Goal: Task Accomplishment & Management: Complete application form

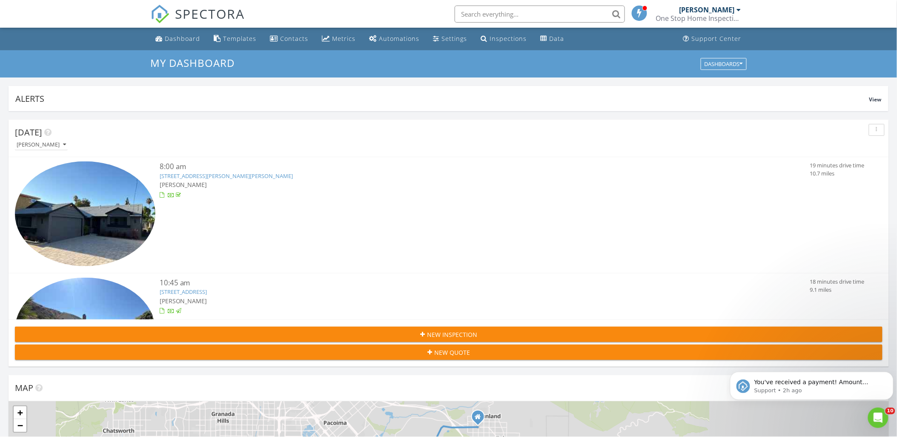
scroll to position [1471, 912]
click at [175, 40] on div "Dashboard" at bounding box center [182, 38] width 35 height 8
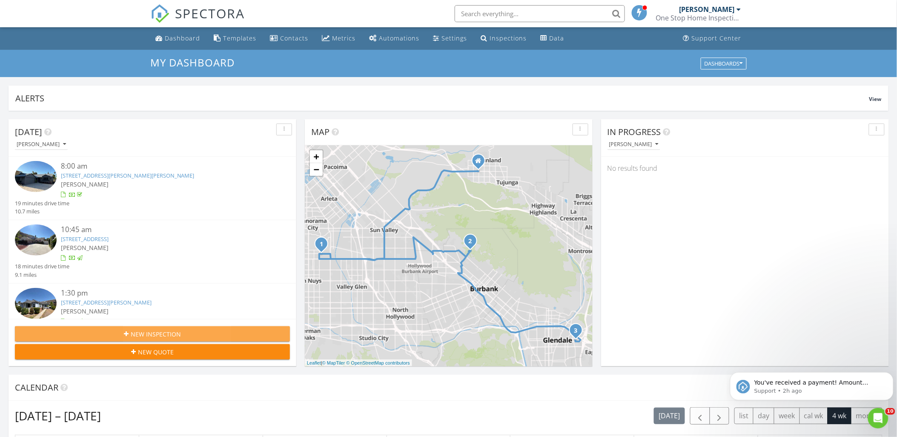
click at [156, 334] on span "New Inspection" at bounding box center [156, 334] width 50 height 9
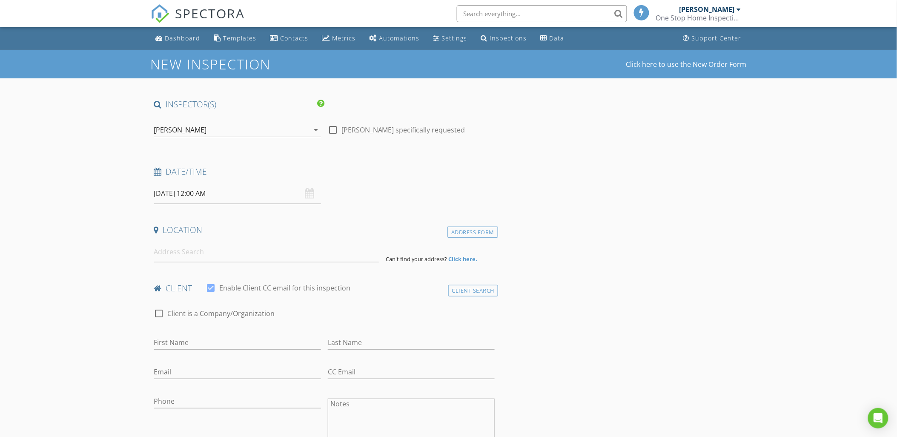
click at [215, 192] on input "08/28/2025 12:00 AM" at bounding box center [237, 193] width 167 height 21
select select "8"
type input "09/02/2025 12:00 AM"
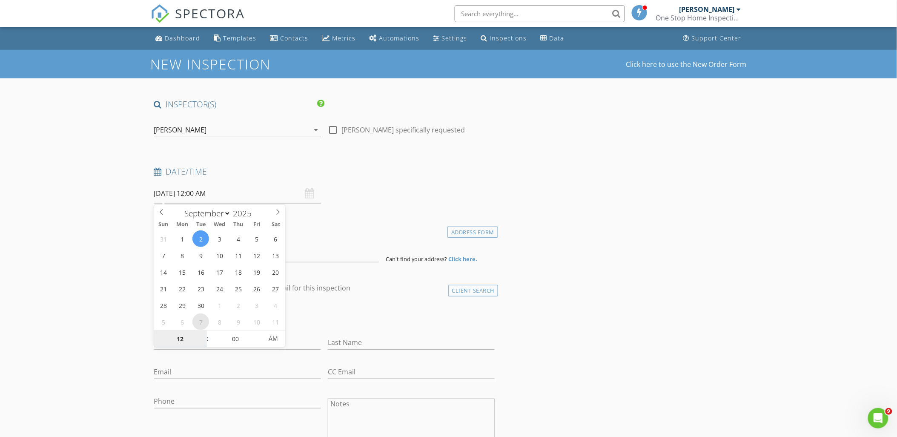
type input "8"
type input "09/02/2025 8:00 AM"
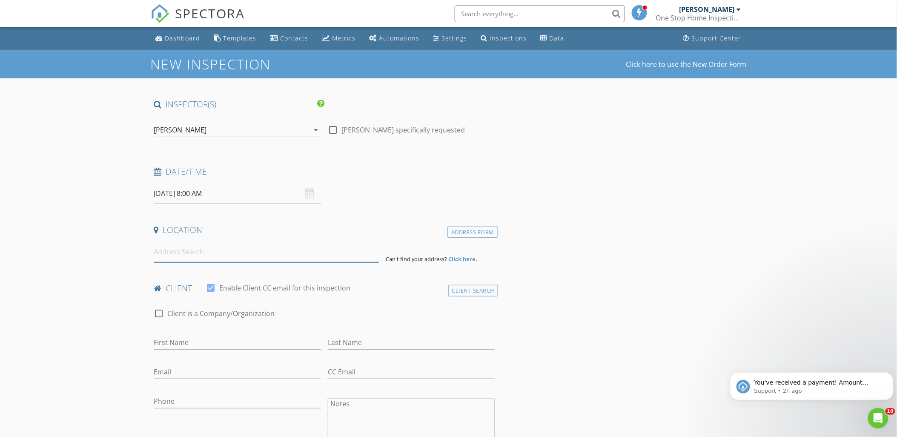
click at [163, 252] on input at bounding box center [266, 251] width 225 height 21
type input "17227 Midwood Drive, Granada Hills, CA, USA"
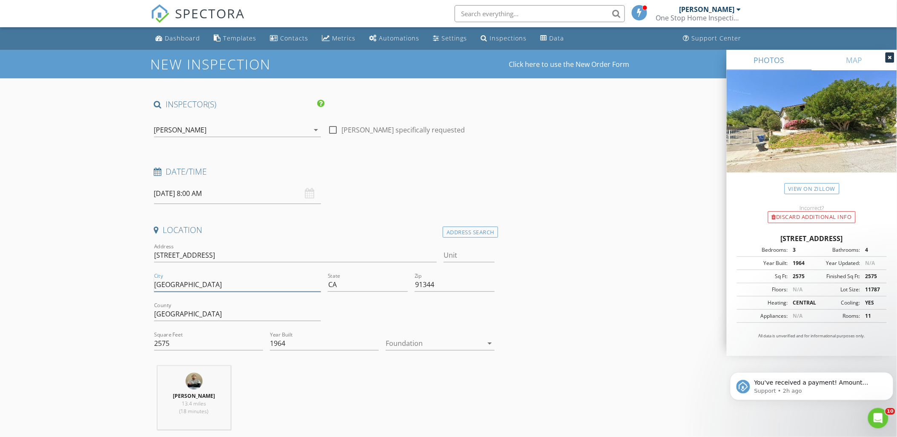
drag, startPoint x: 163, startPoint y: 284, endPoint x: 149, endPoint y: 283, distance: 13.7
type input "Granada Hills"
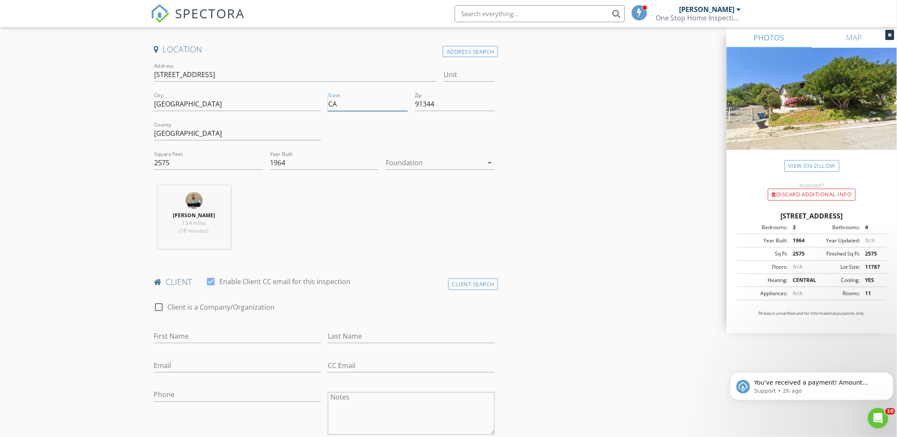
scroll to position [189, 0]
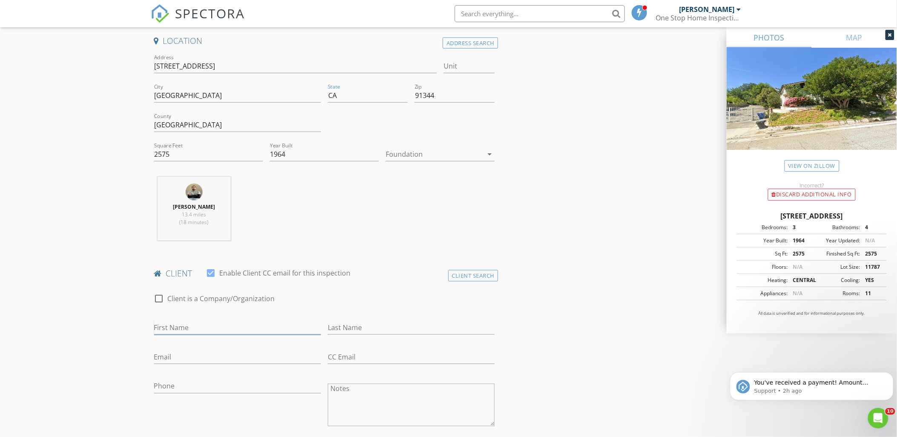
click at [167, 328] on input "First Name" at bounding box center [237, 328] width 167 height 14
type input "Artin"
type input "Ahounber"
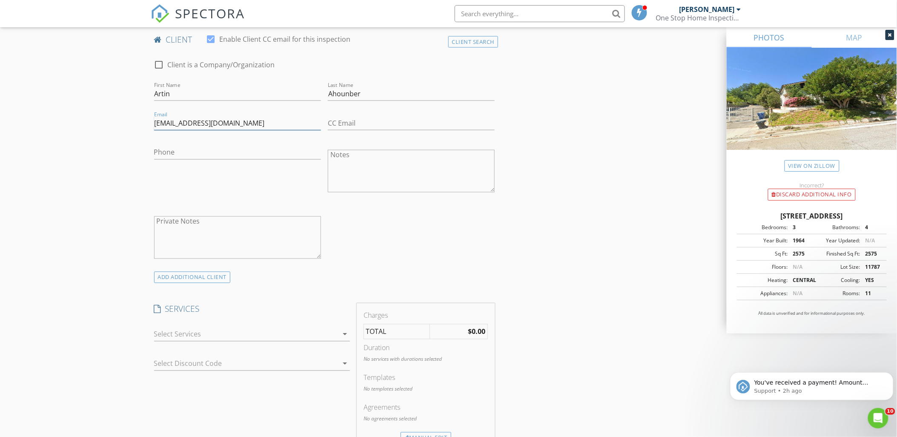
scroll to position [426, 0]
type input "Artin.ahounber@gmail.com"
click at [186, 333] on div at bounding box center [246, 331] width 184 height 14
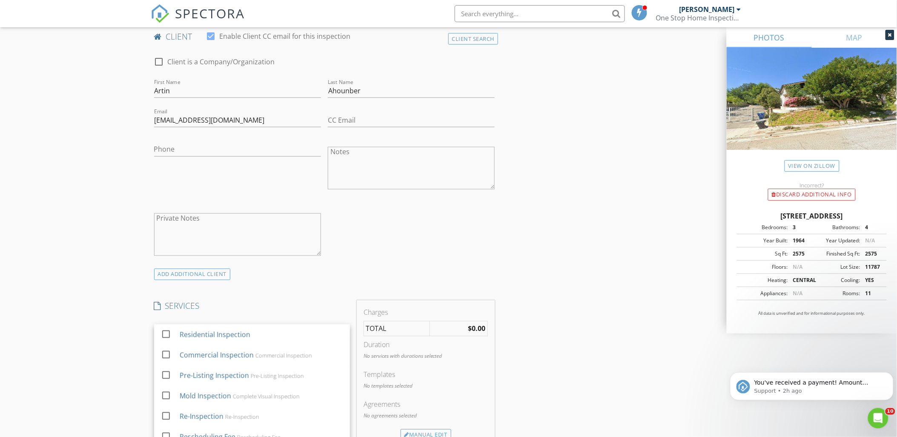
click at [189, 333] on div "Residential Inspection" at bounding box center [214, 335] width 71 height 10
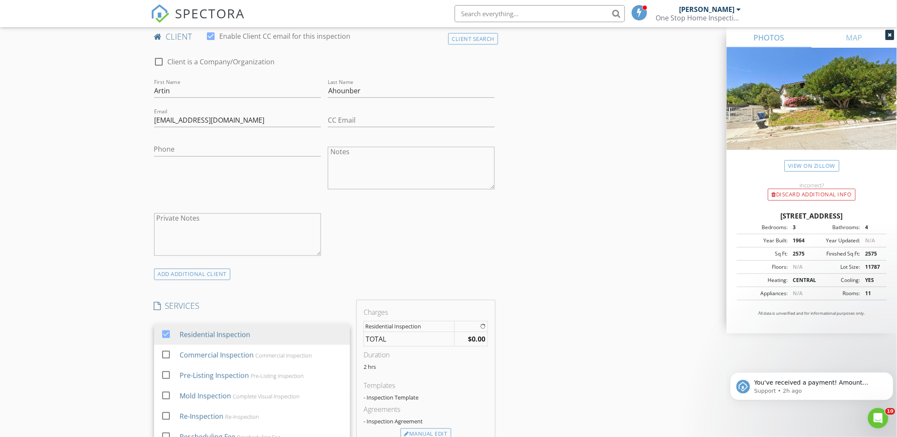
click at [121, 343] on div "New Inspection Click here to use the New Order Form INSPECTOR(S) check_box Narb…" at bounding box center [448, 371] width 897 height 1494
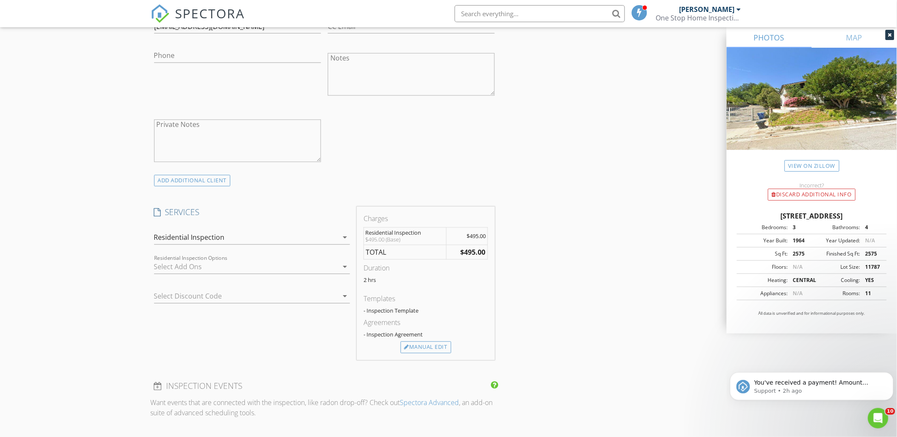
scroll to position [520, 0]
click at [422, 349] on div "Manual Edit" at bounding box center [426, 347] width 51 height 12
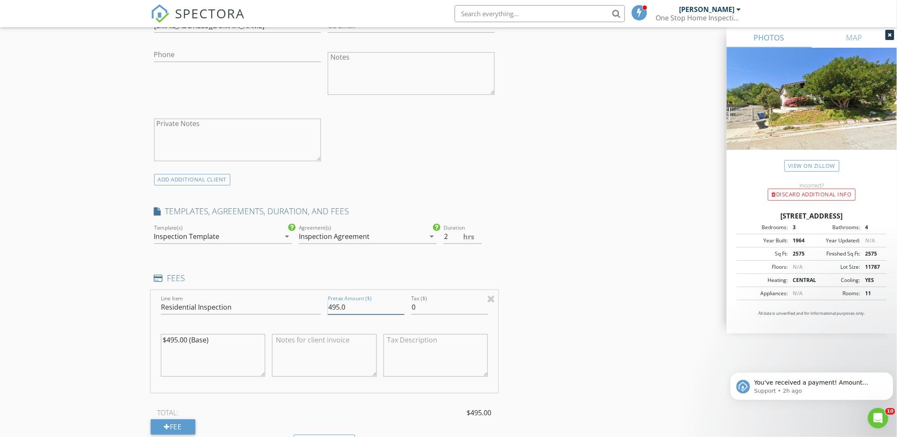
drag, startPoint x: 363, startPoint y: 311, endPoint x: 273, endPoint y: 299, distance: 91.0
click at [283, 302] on div "Line Item Residential Inspection Pretax Amount ($) 495.0 Tax ($) 0 $495.00 (Bas…" at bounding box center [325, 341] width 348 height 103
type input "725"
click at [118, 301] on div "New Inspection Click here to use the New Order Form INSPECTOR(S) check_box Narb…" at bounding box center [448, 323] width 897 height 1587
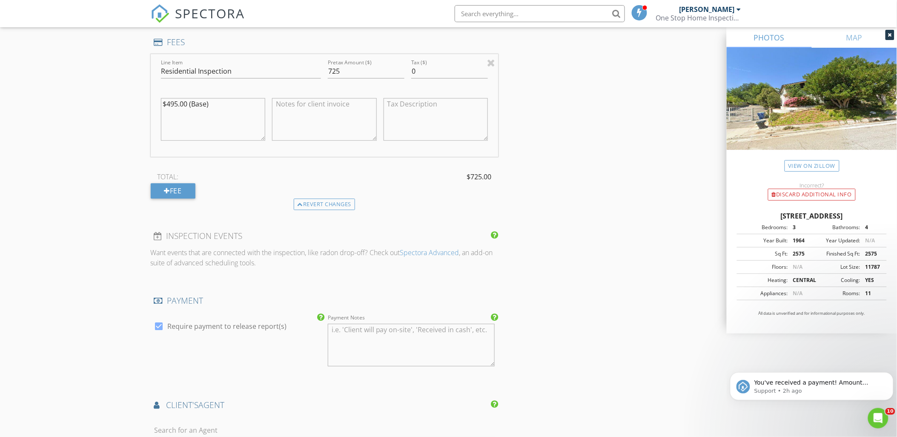
scroll to position [852, 0]
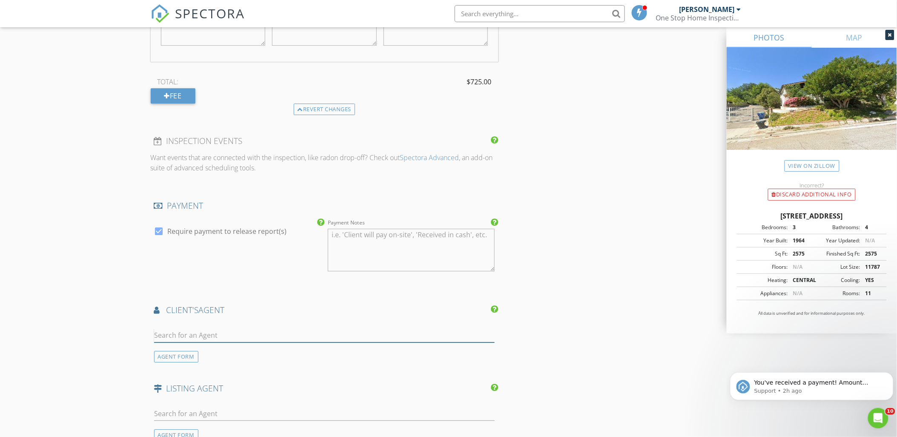
click at [184, 335] on input "text" at bounding box center [324, 335] width 341 height 14
type input "Vahe P"
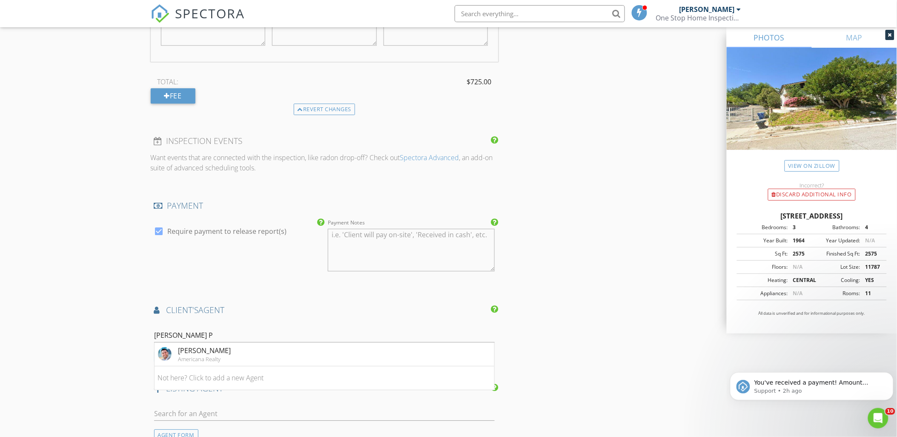
click at [206, 356] on div "Americana Realty" at bounding box center [204, 359] width 53 height 7
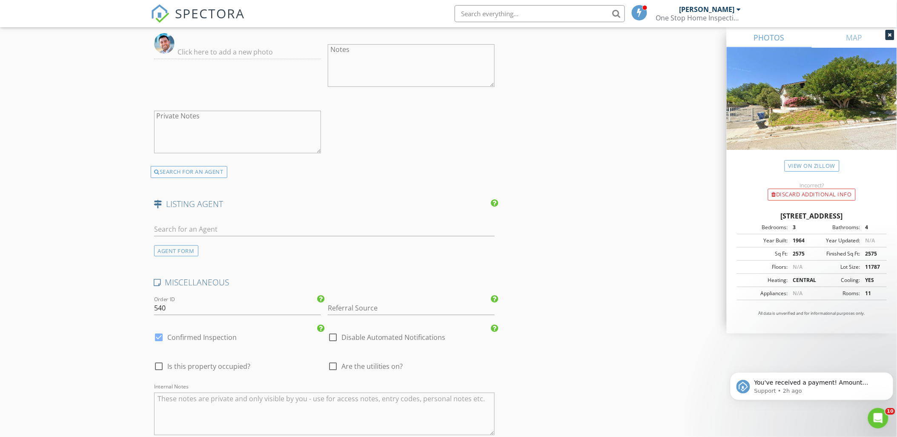
scroll to position [1394, 0]
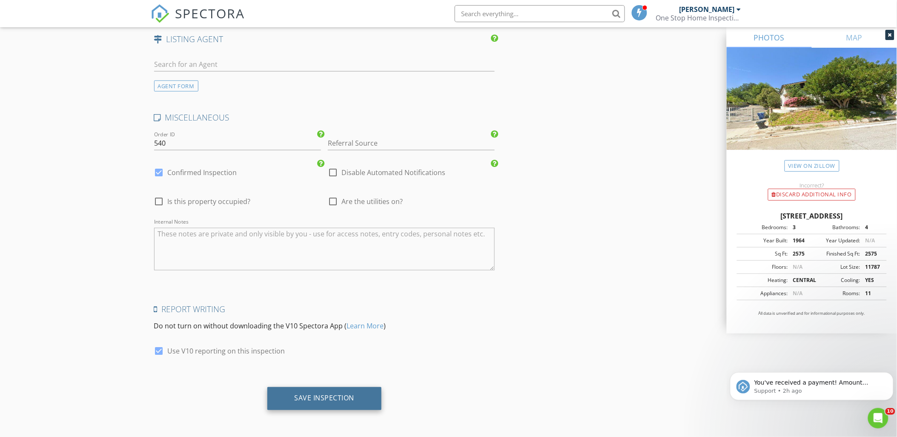
drag, startPoint x: 314, startPoint y: 394, endPoint x: 321, endPoint y: 397, distance: 7.8
click at [316, 395] on div "Save Inspection" at bounding box center [325, 398] width 60 height 9
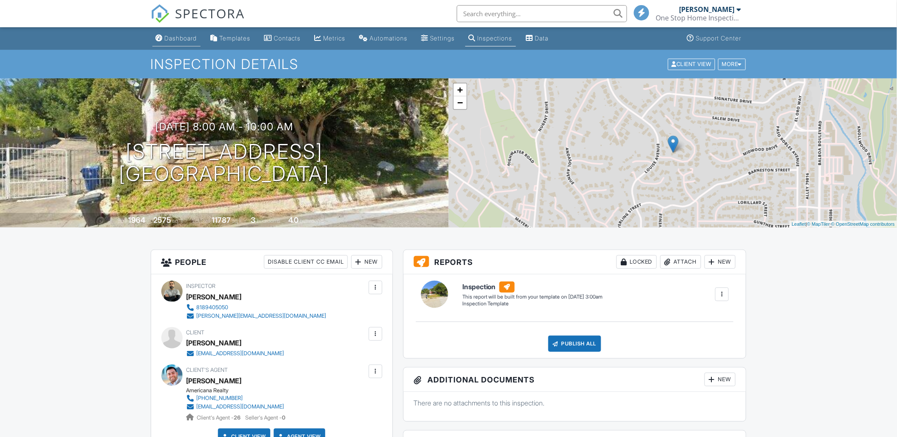
click at [184, 39] on div "Dashboard" at bounding box center [181, 37] width 32 height 7
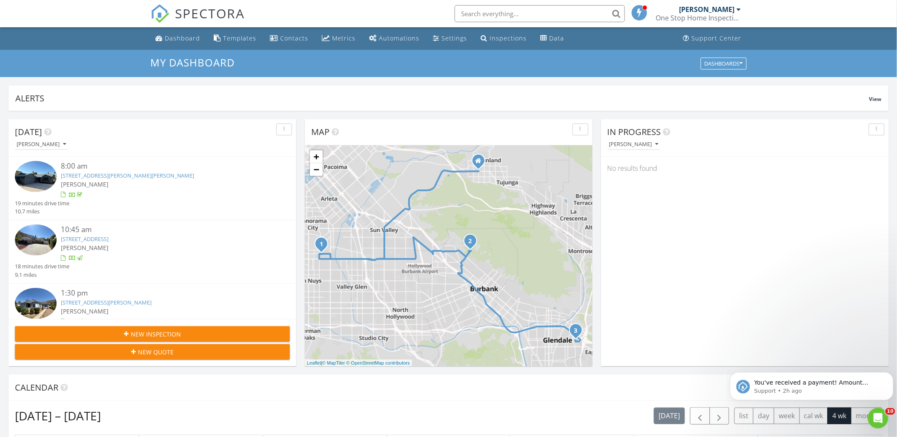
click at [146, 331] on span "New Inspection" at bounding box center [156, 334] width 50 height 9
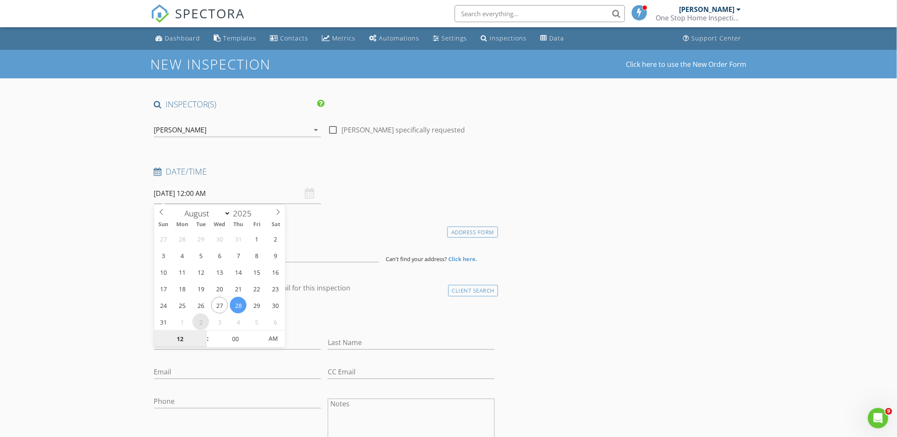
select select "8"
type input "09/02/2025 12:00 AM"
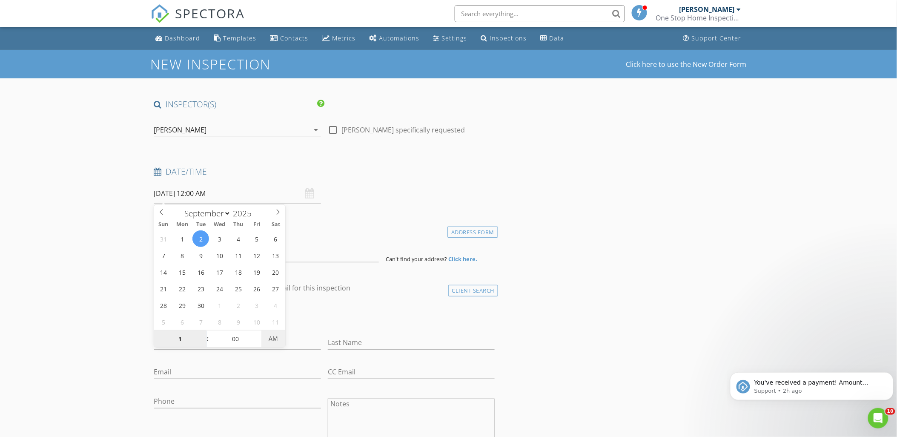
type input "01"
type input "09/02/2025 1:00 PM"
click at [275, 341] on span "AM" at bounding box center [272, 338] width 23 height 17
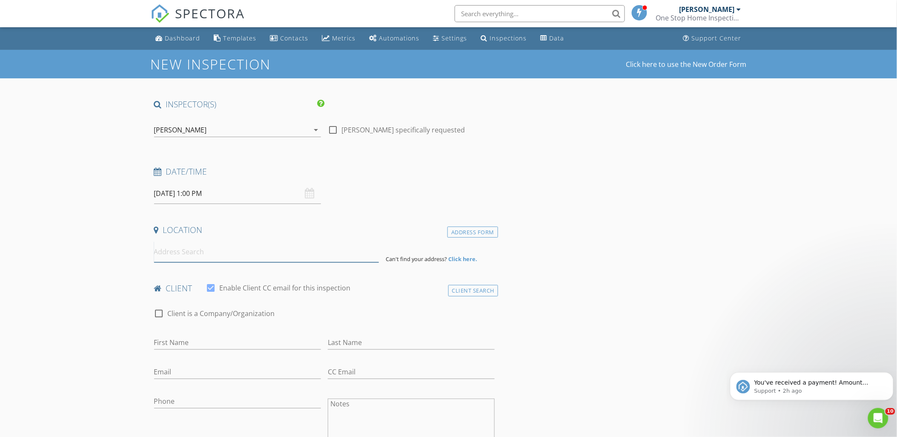
click at [190, 254] on input at bounding box center [266, 251] width 225 height 21
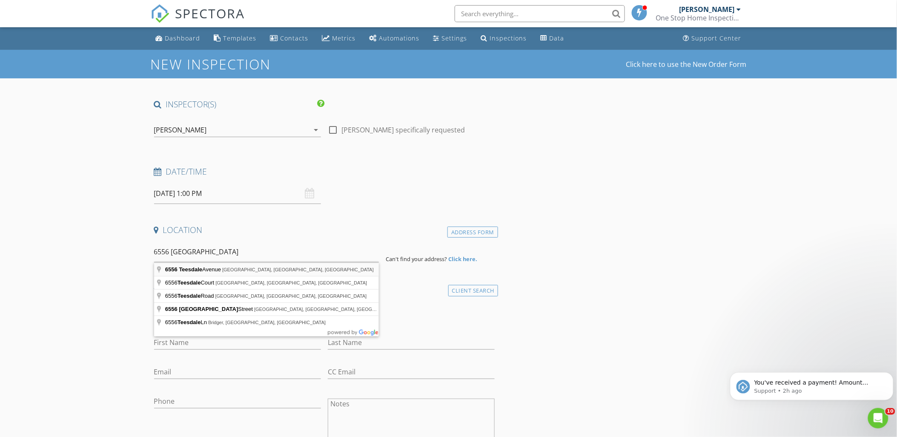
type input "6556 Teesdale Avenue, North Hollywood, CA, USA"
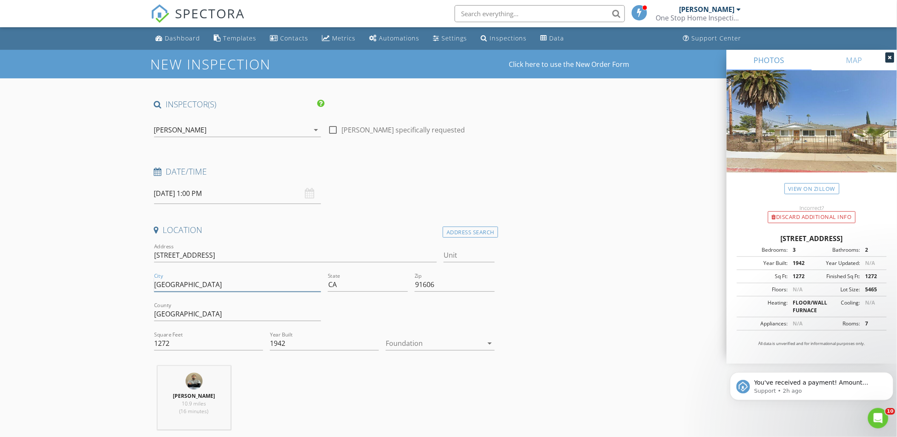
drag, startPoint x: 209, startPoint y: 286, endPoint x: 120, endPoint y: 283, distance: 88.6
type input "North Hollywood"
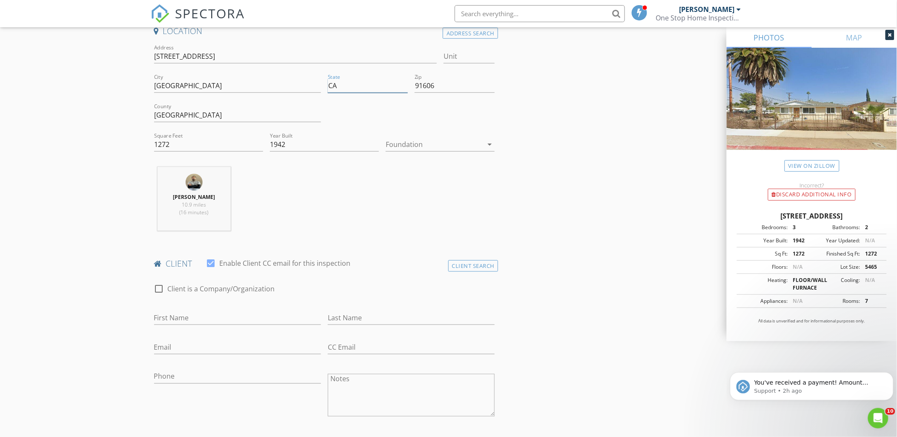
scroll to position [236, 0]
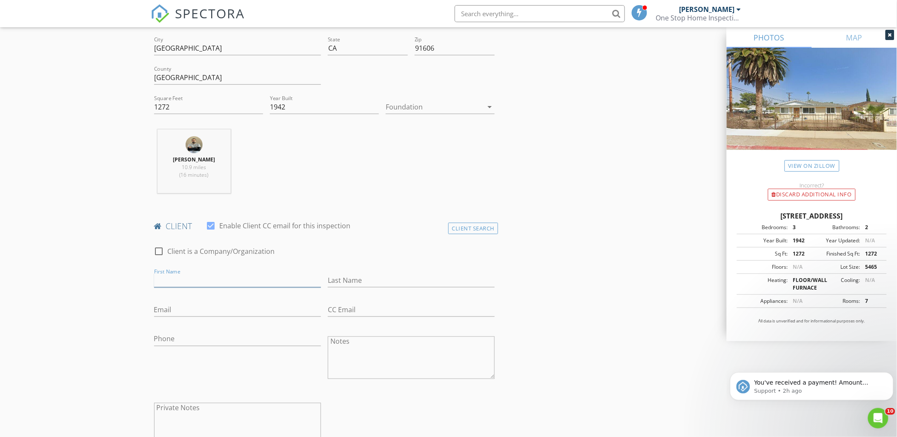
click at [168, 278] on input "First Name" at bounding box center [237, 280] width 167 height 14
type input "Gevorg"
type input "Sargsyan"
type input "sarggev87@gmail.com"
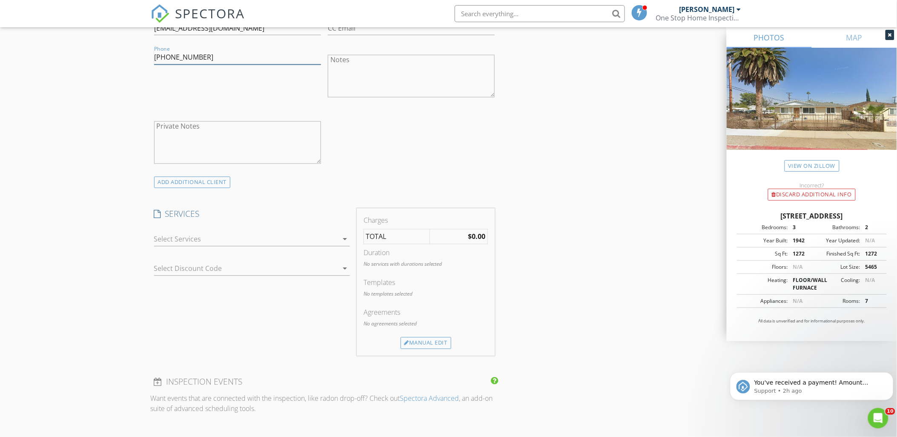
scroll to position [520, 0]
type input "818-805-8877"
click at [180, 234] on div at bounding box center [246, 237] width 184 height 14
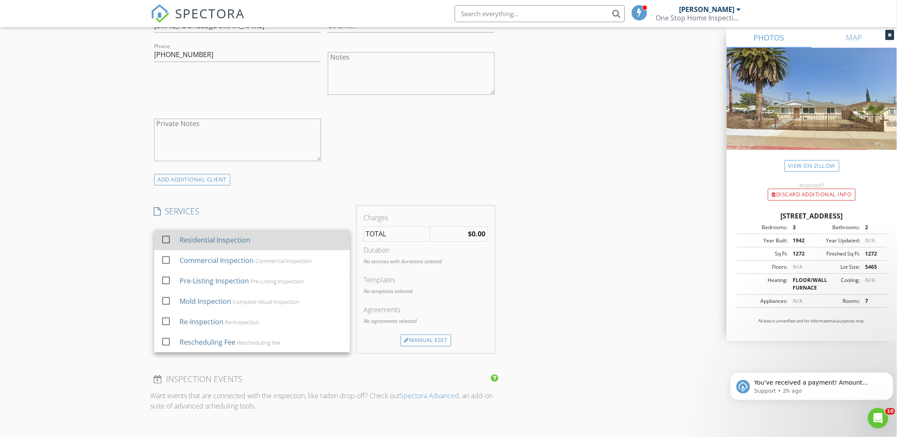
click at [185, 236] on div "Residential Inspection" at bounding box center [214, 240] width 71 height 10
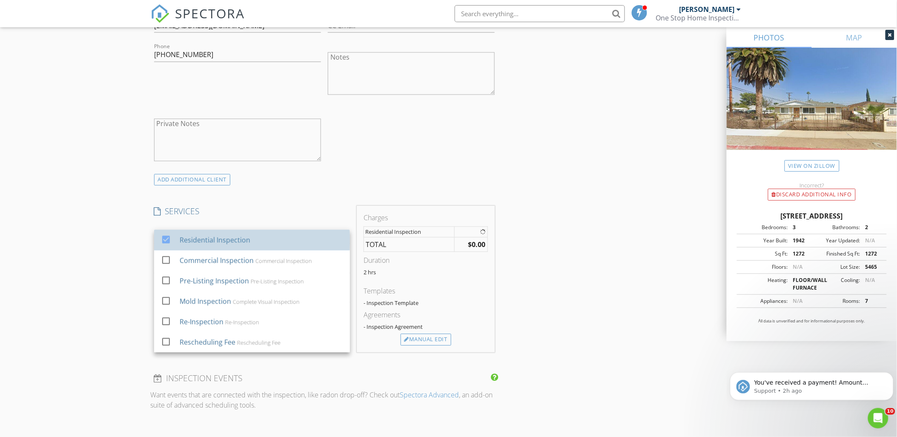
click at [108, 248] on div "New Inspection Click here to use the New Order Form INSPECTOR(S) check_box Narb…" at bounding box center [448, 277] width 897 height 1494
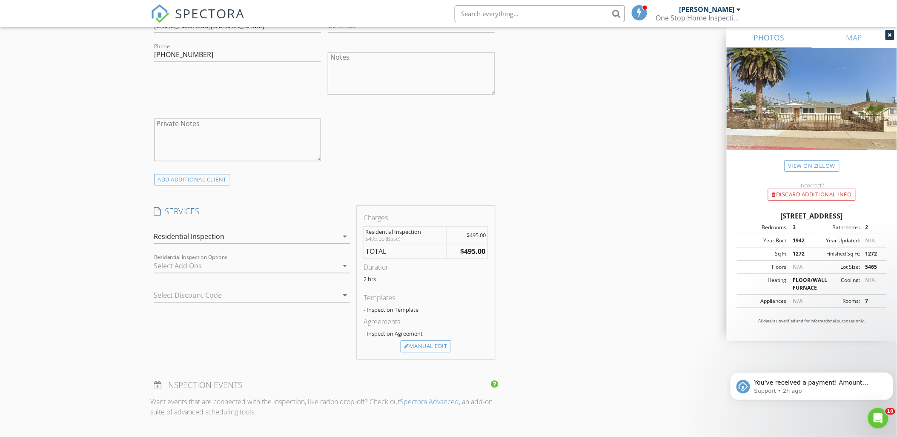
click at [213, 262] on div at bounding box center [246, 266] width 184 height 14
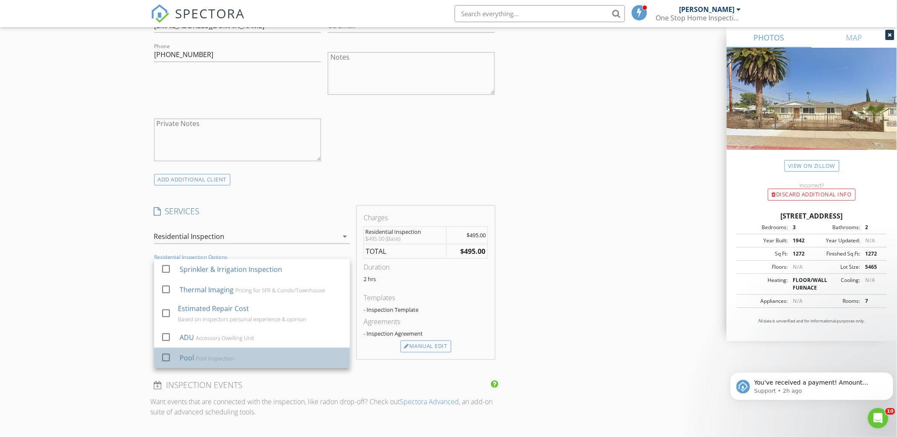
click at [199, 360] on div "Pool Inspection" at bounding box center [214, 358] width 38 height 7
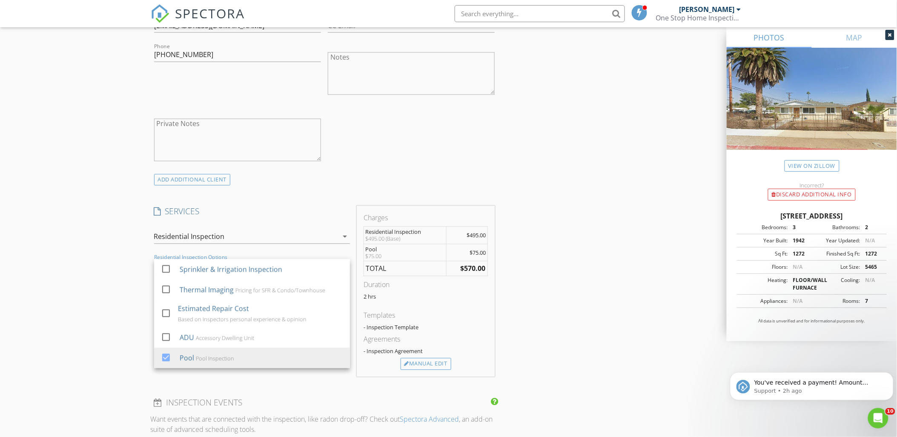
click at [88, 346] on div "New Inspection Click here to use the New Order Form INSPECTOR(S) check_box Narb…" at bounding box center [448, 289] width 897 height 1518
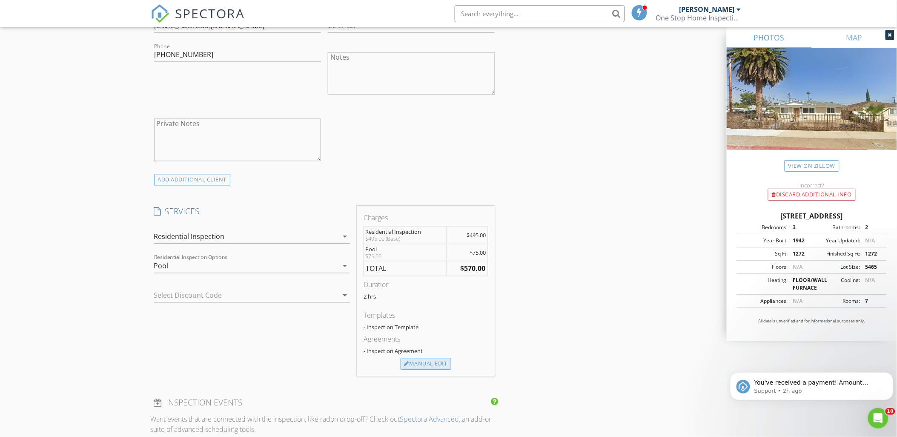
click at [439, 362] on div "Manual Edit" at bounding box center [426, 364] width 51 height 12
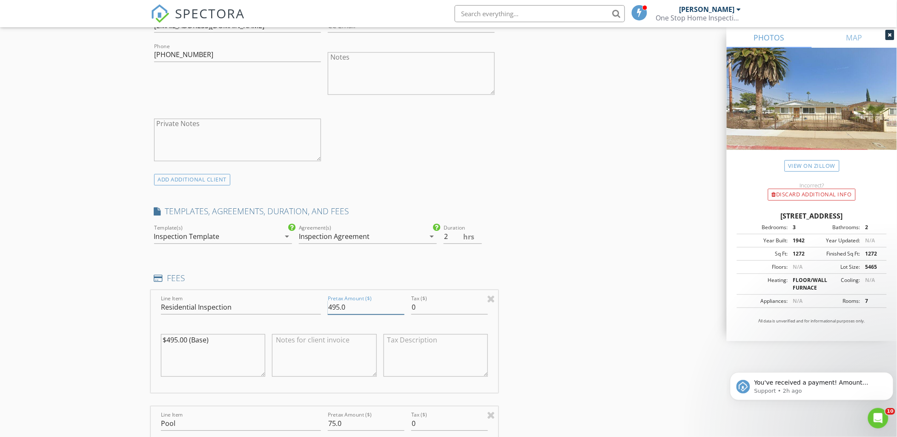
drag, startPoint x: 370, startPoint y: 308, endPoint x: 290, endPoint y: 307, distance: 79.6
click at [291, 308] on div "Line Item Residential Inspection Pretax Amount ($) 495.0 Tax ($) 0 $495.00 (Bas…" at bounding box center [325, 341] width 348 height 103
type input "575"
click at [110, 287] on div "New Inspection Click here to use the New Order Form INSPECTOR(S) check_box Narb…" at bounding box center [448, 381] width 897 height 1703
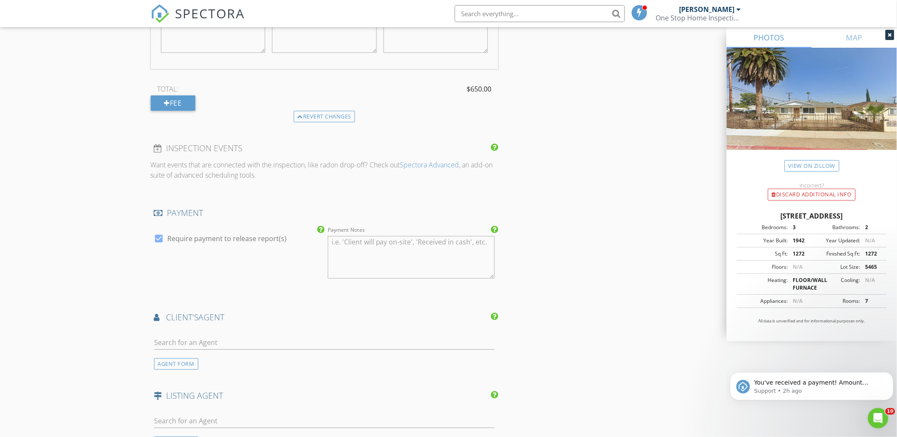
scroll to position [993, 0]
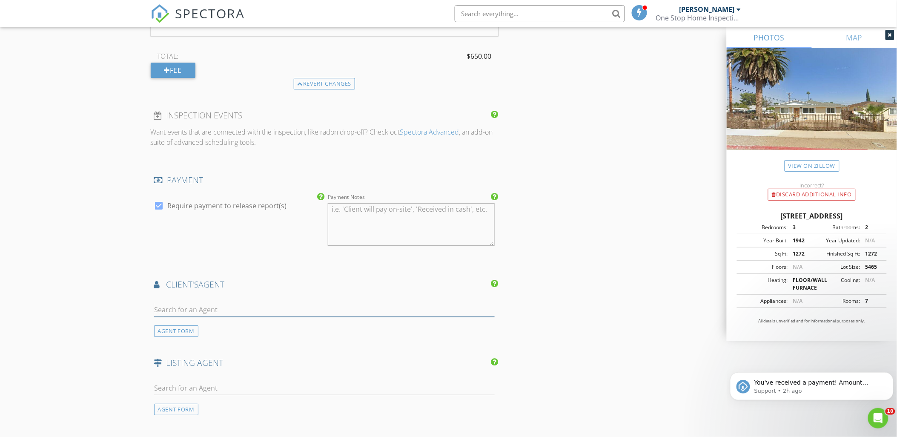
drag, startPoint x: 215, startPoint y: 306, endPoint x: 210, endPoint y: 307, distance: 5.2
click at [215, 306] on input "text" at bounding box center [324, 310] width 341 height 14
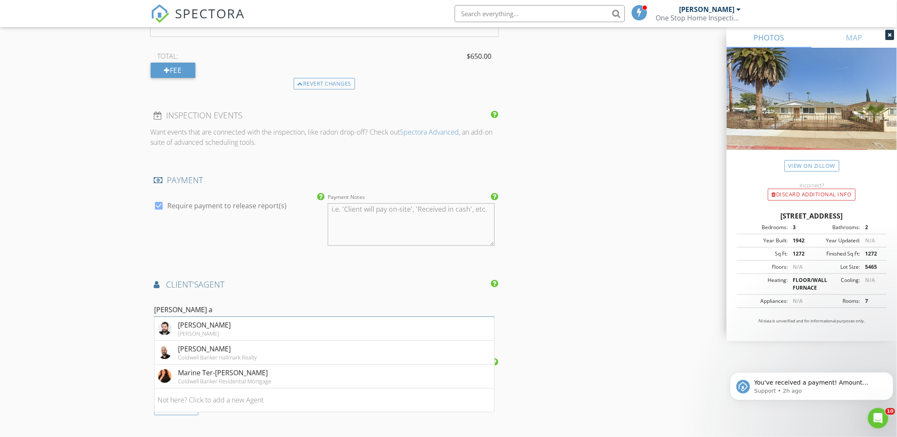
type input "Harout a"
drag, startPoint x: 39, startPoint y: 288, endPoint x: 48, endPoint y: 290, distance: 9.0
click at [203, 352] on div "Harout Aloyan" at bounding box center [217, 349] width 79 height 10
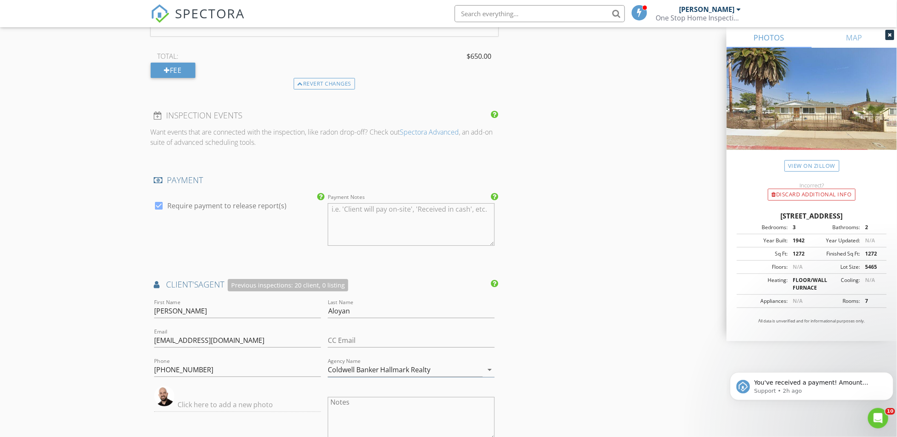
click at [52, 330] on div "New Inspection Click here to use the New Order Form INSPECTOR(S) check_box Narb…" at bounding box center [448, 5] width 897 height 1898
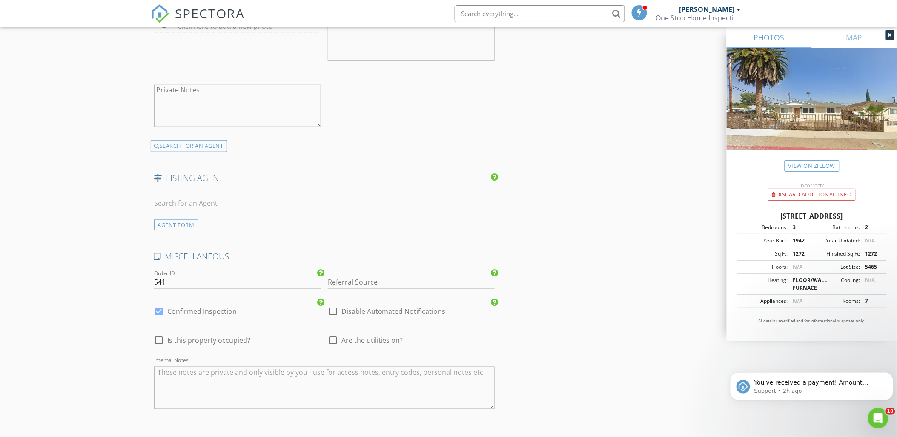
scroll to position [1511, 0]
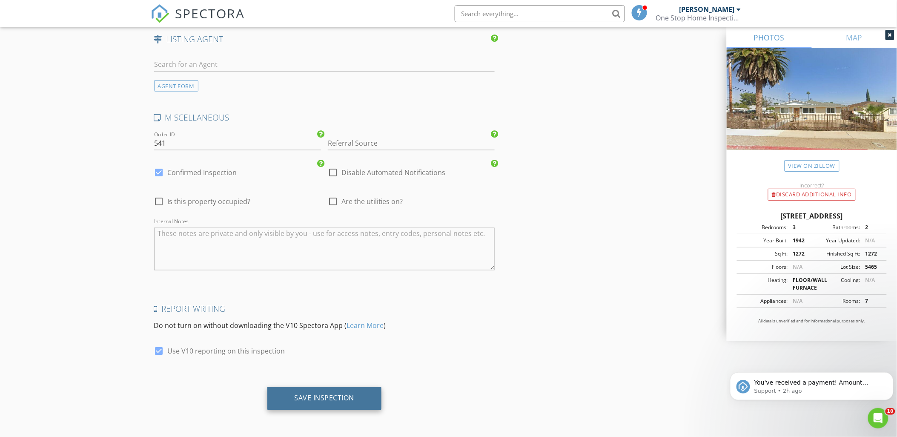
click at [338, 396] on div "Save Inspection" at bounding box center [325, 398] width 60 height 9
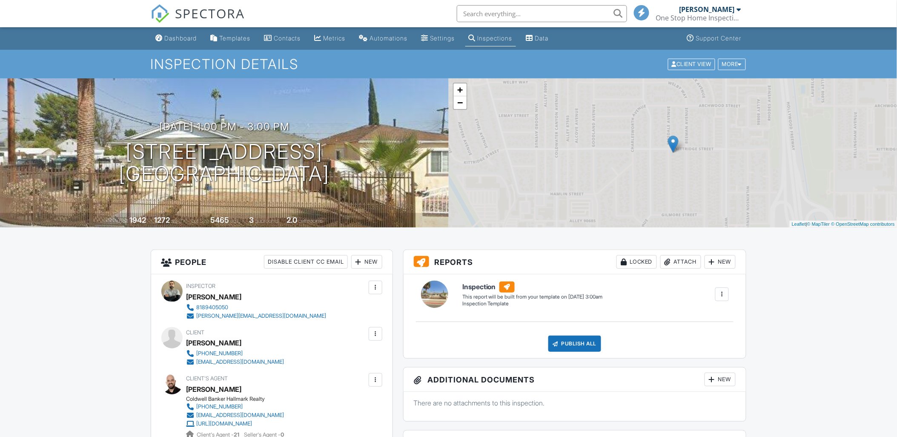
drag, startPoint x: 181, startPoint y: 35, endPoint x: 439, endPoint y: 292, distance: 363.7
click at [181, 35] on div "Dashboard" at bounding box center [181, 37] width 32 height 7
